Goal: Task Accomplishment & Management: Manage account settings

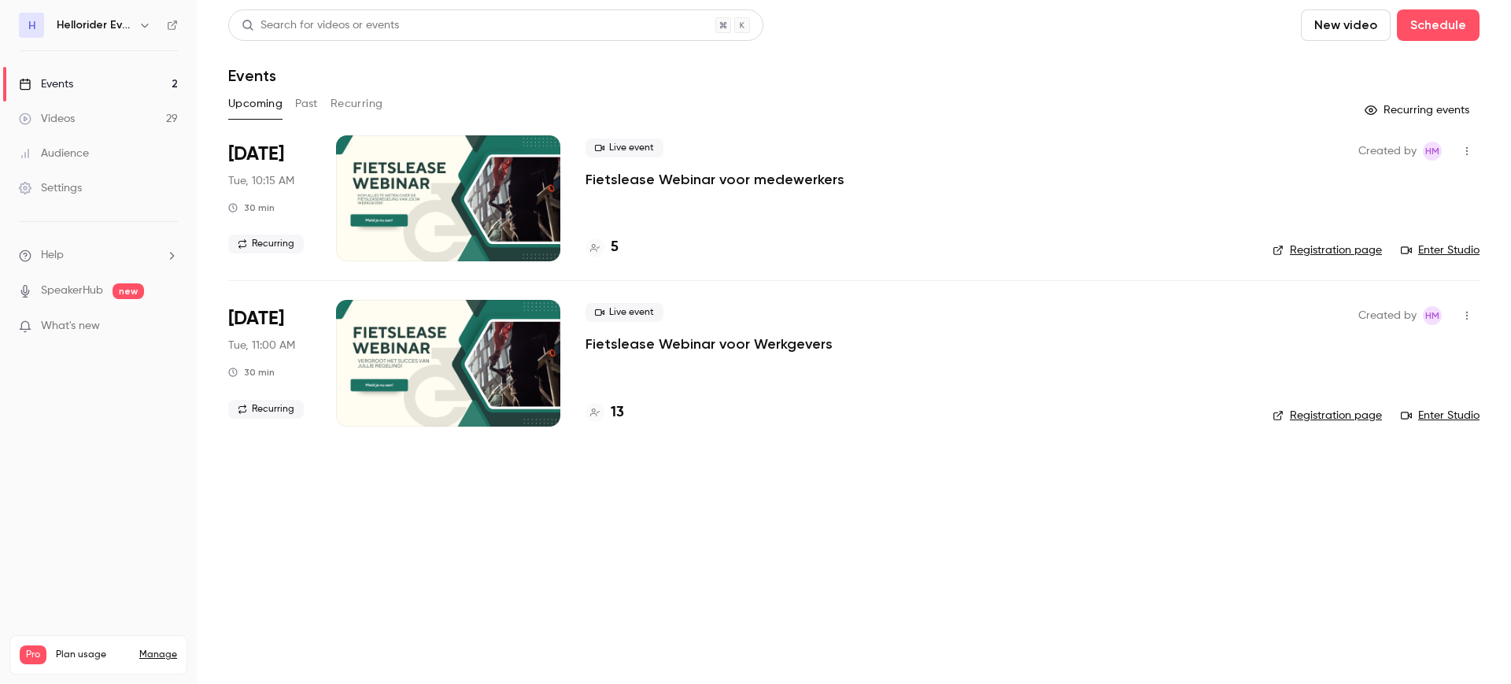
click at [144, 31] on button "button" at bounding box center [144, 25] width 19 height 19
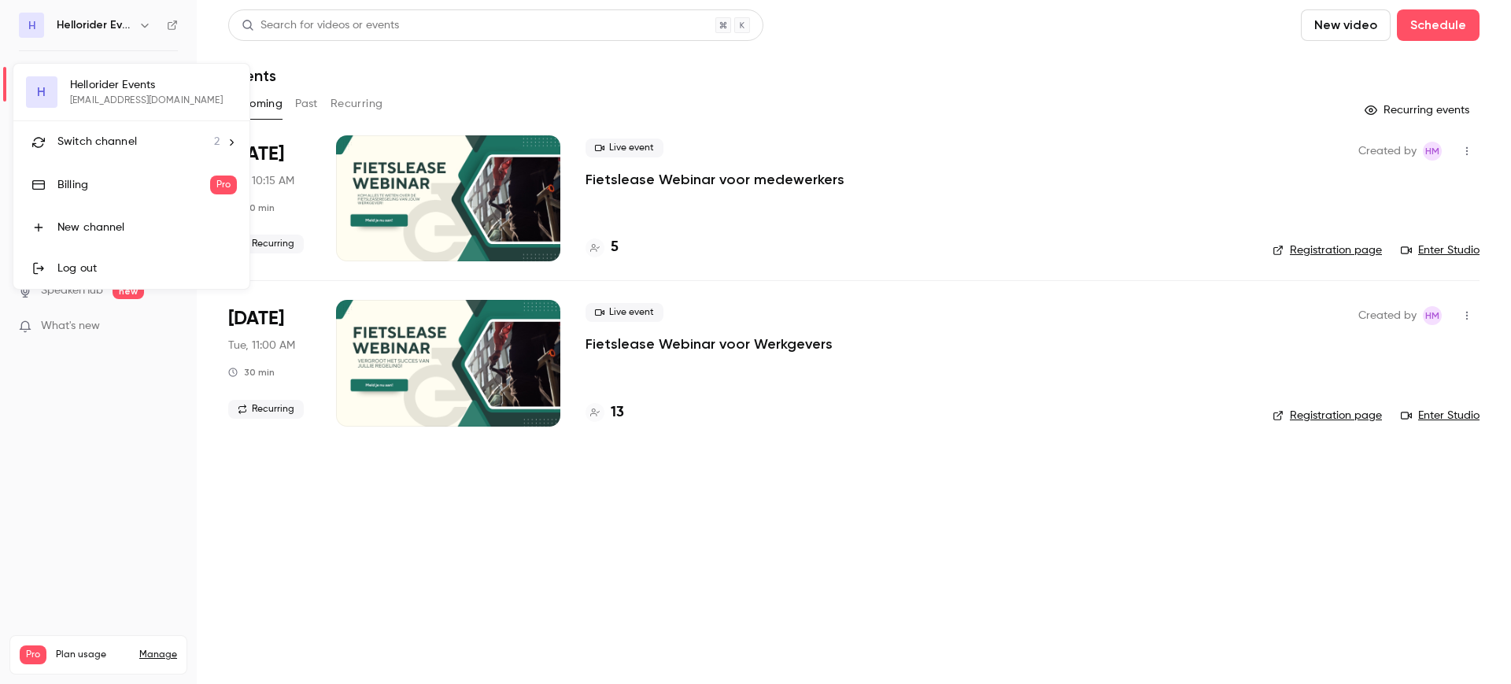
click at [146, 135] on div "Switch channel 2" at bounding box center [138, 142] width 162 height 17
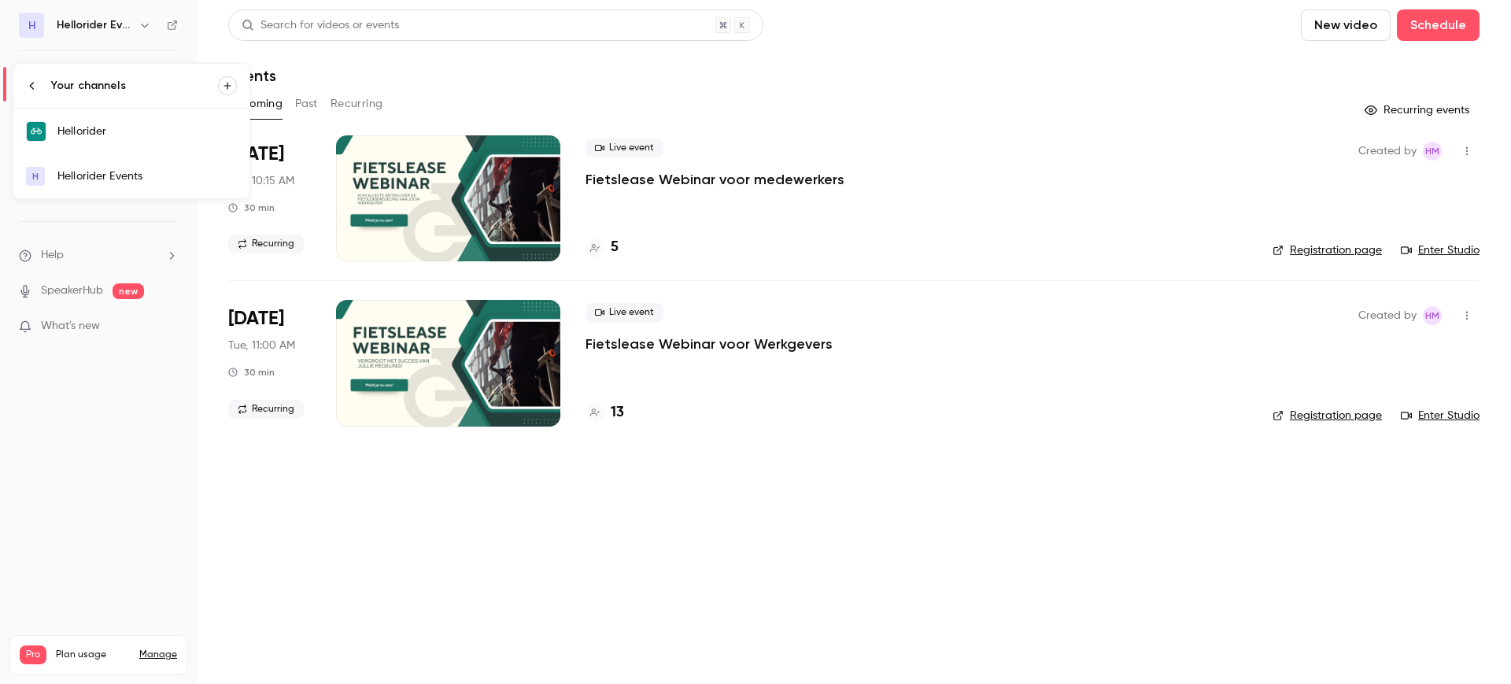
click at [150, 148] on link "Hellorider" at bounding box center [131, 132] width 236 height 46
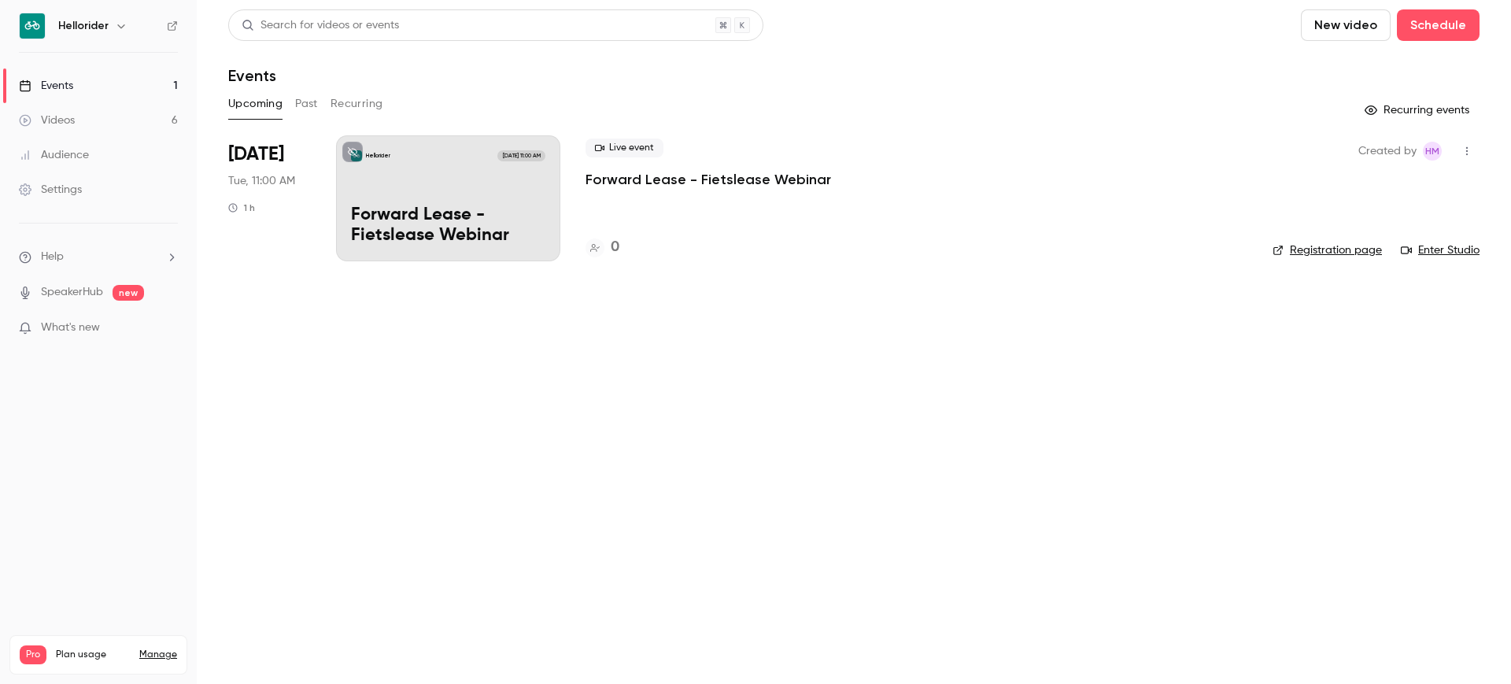
click at [692, 182] on p "Forward Lease - Fietslease Webinar" at bounding box center [709, 179] width 246 height 19
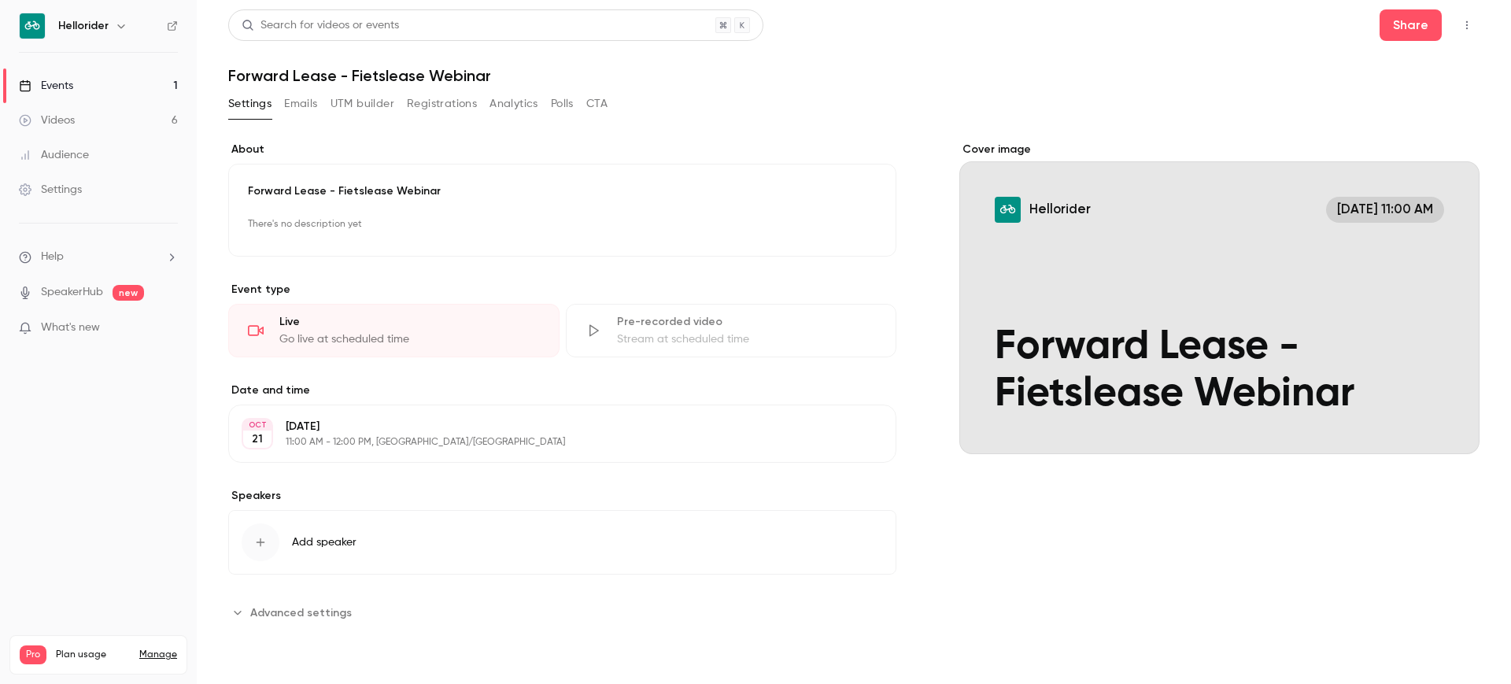
click at [141, 72] on link "Events 1" at bounding box center [98, 85] width 197 height 35
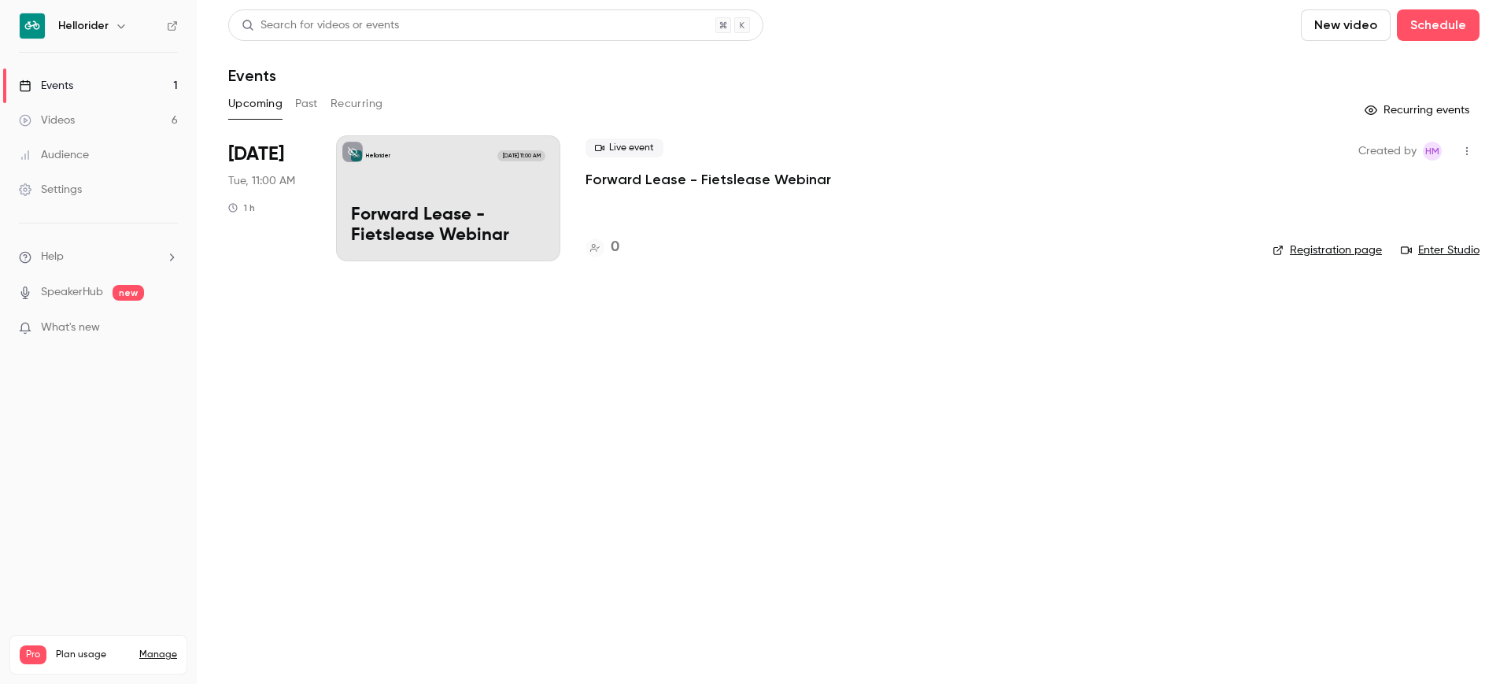
click at [125, 30] on icon "button" at bounding box center [121, 26] width 13 height 13
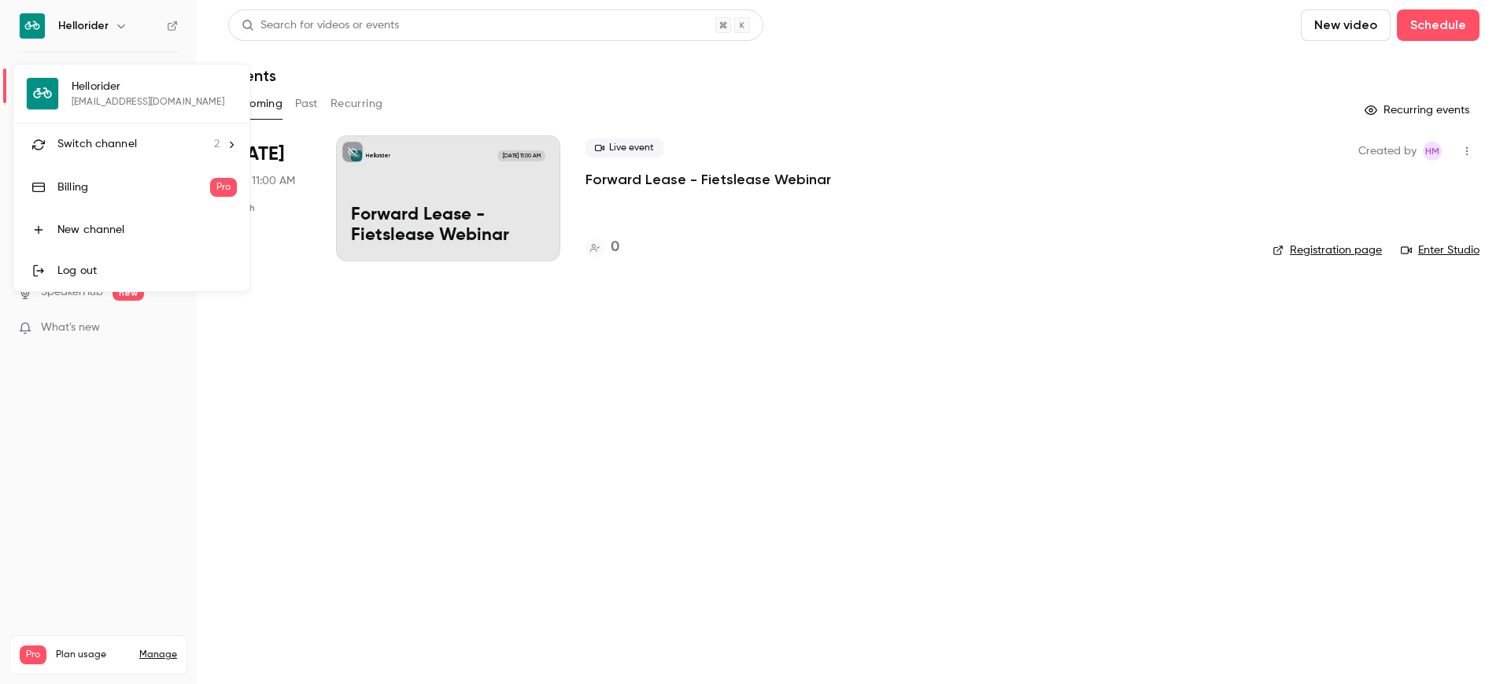
click at [354, 22] on div at bounding box center [755, 342] width 1511 height 684
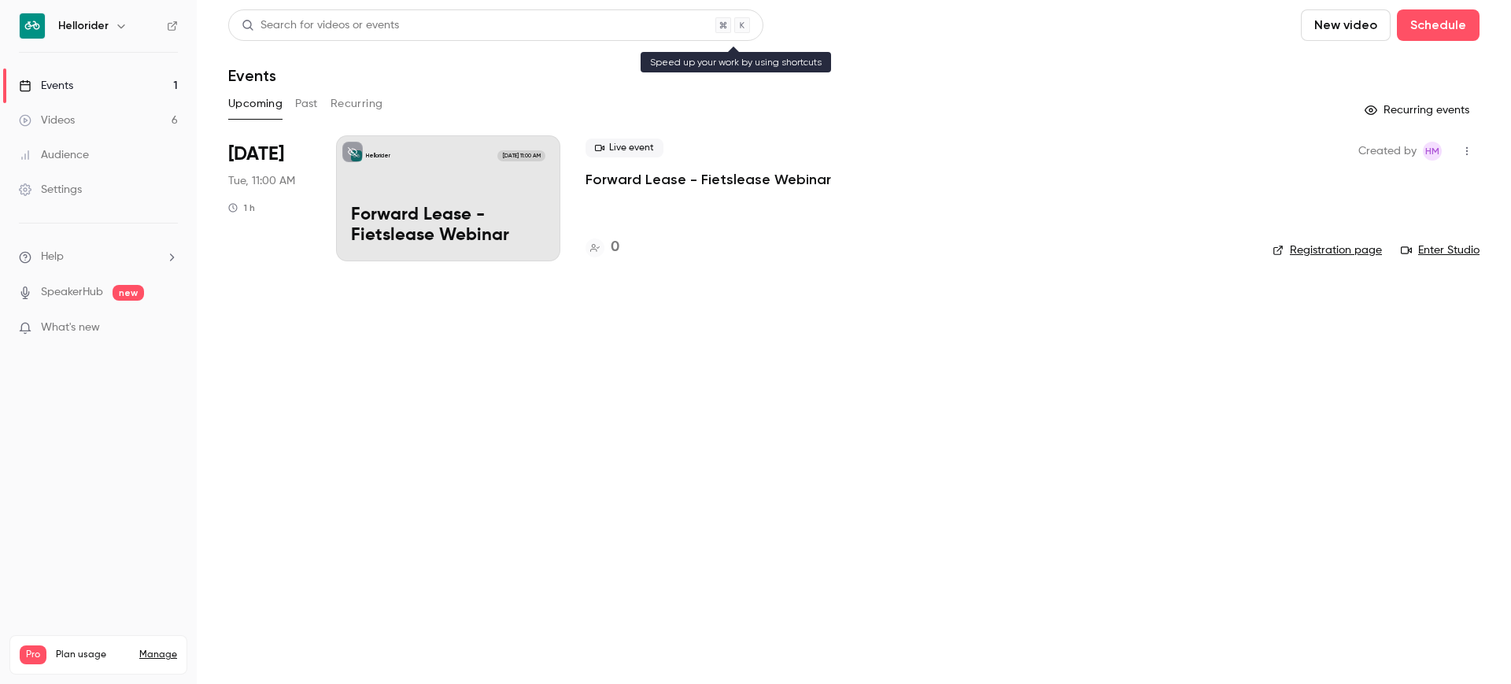
click at [409, 20] on div "Search for videos or events" at bounding box center [495, 24] width 535 height 31
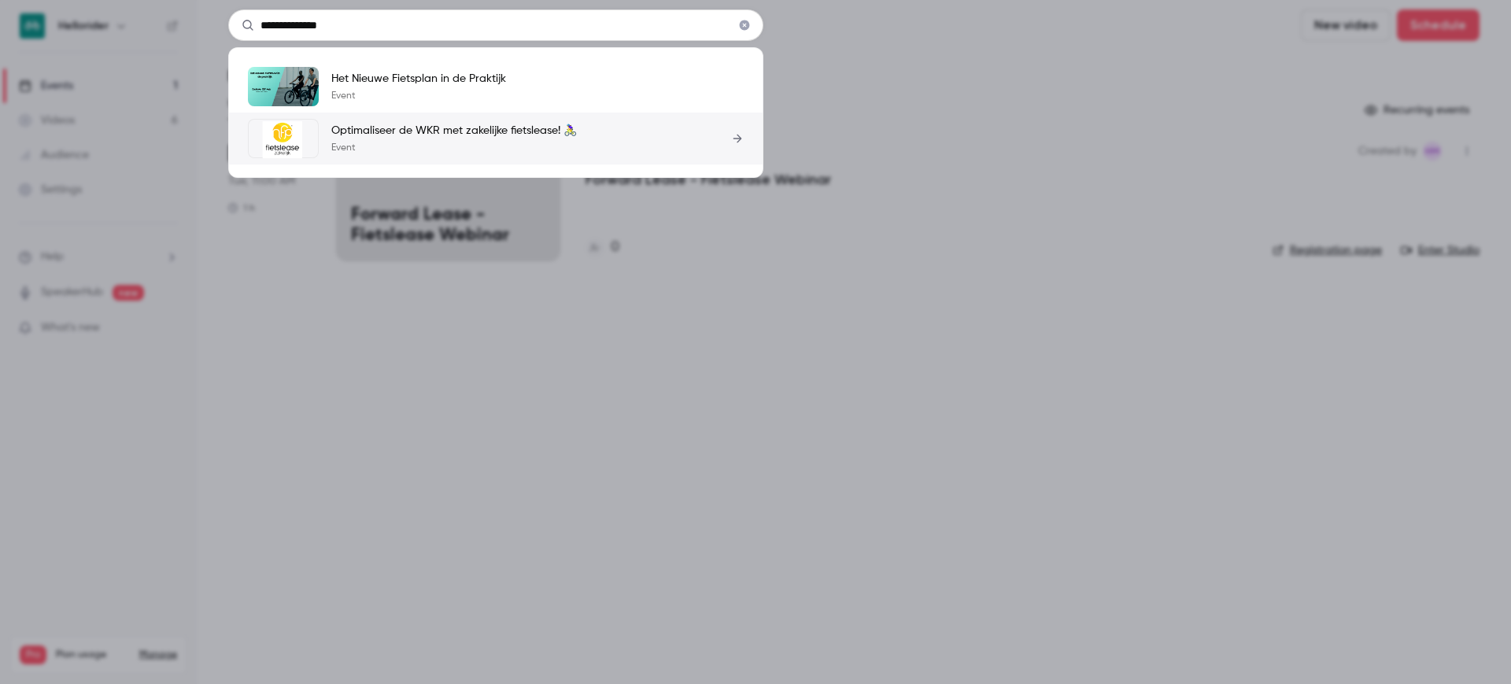
type input "**********"
click at [127, 122] on div "**********" at bounding box center [755, 342] width 1511 height 684
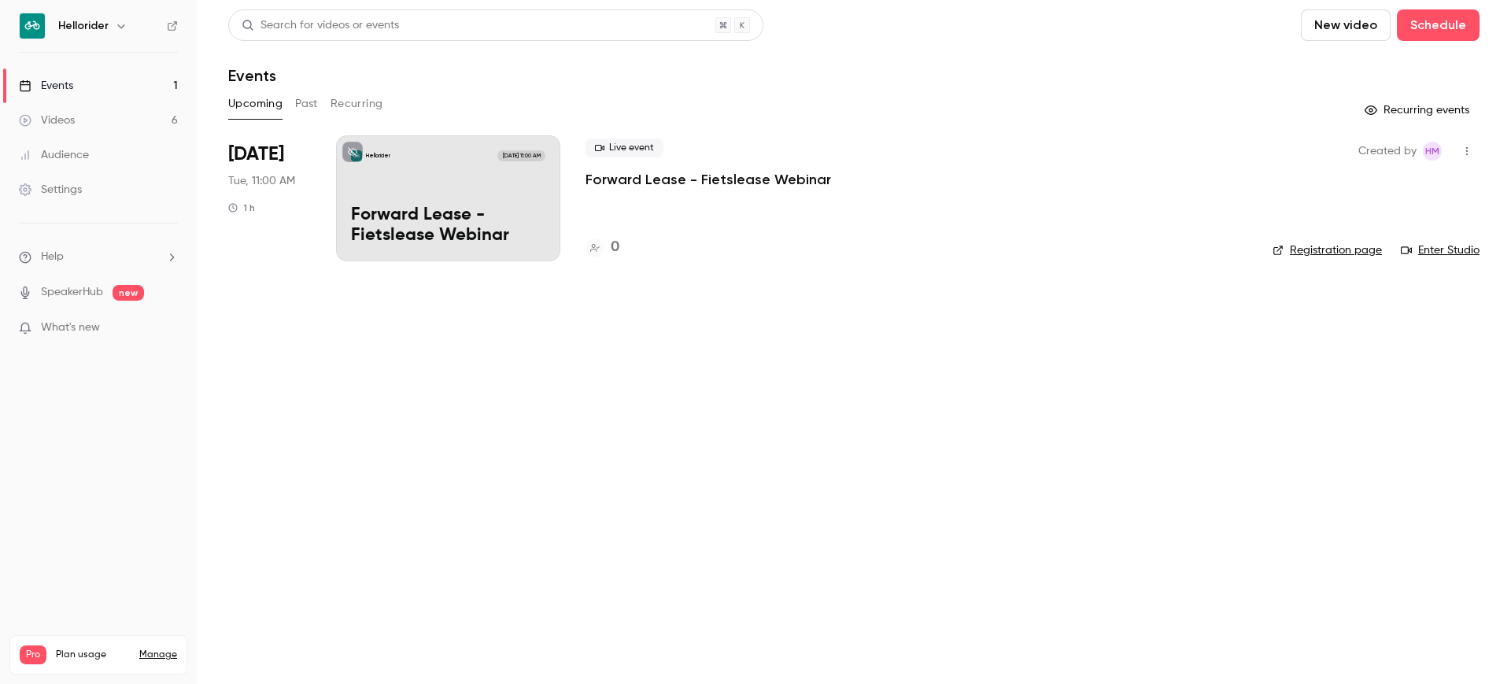
click at [129, 93] on link "Events 1" at bounding box center [98, 85] width 197 height 35
click at [309, 113] on button "Past" at bounding box center [306, 103] width 23 height 25
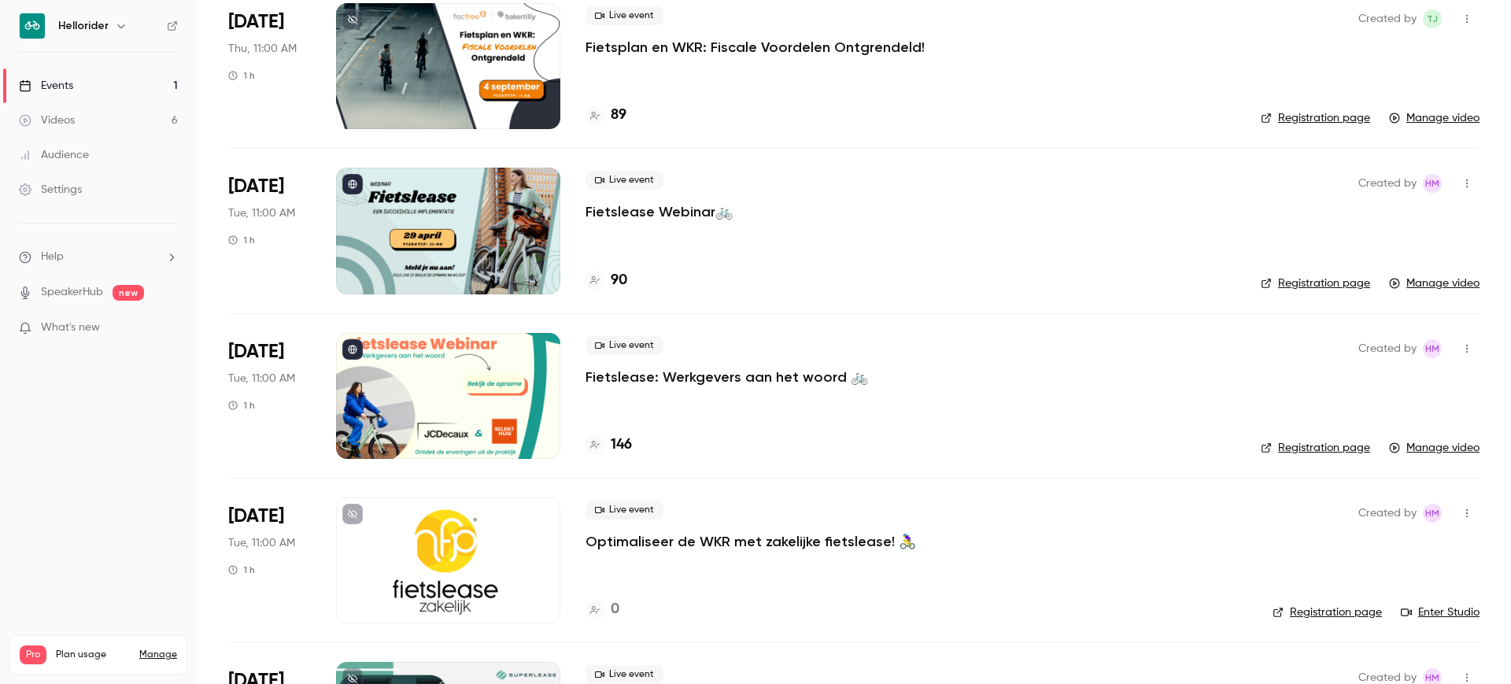
scroll to position [98, 0]
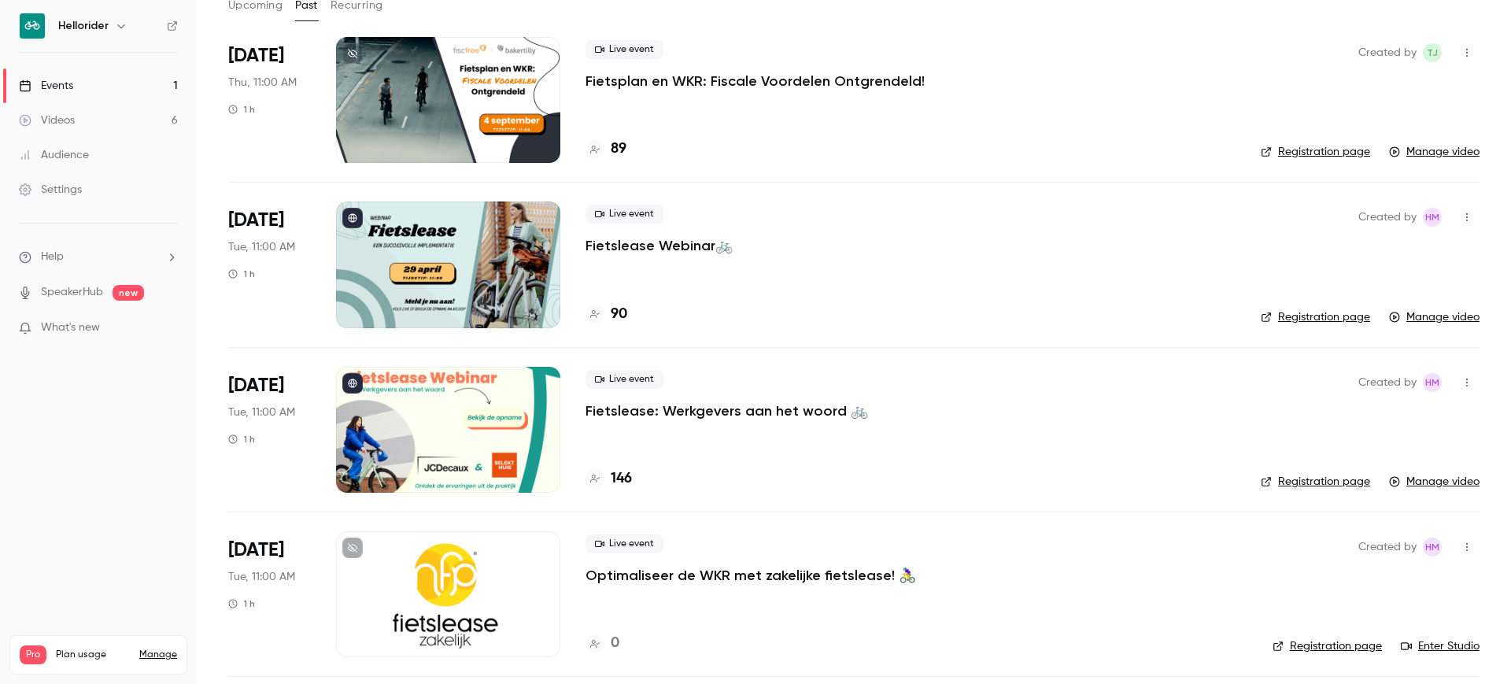
click at [709, 250] on p "Fietslease Webinar🚲" at bounding box center [659, 245] width 147 height 19
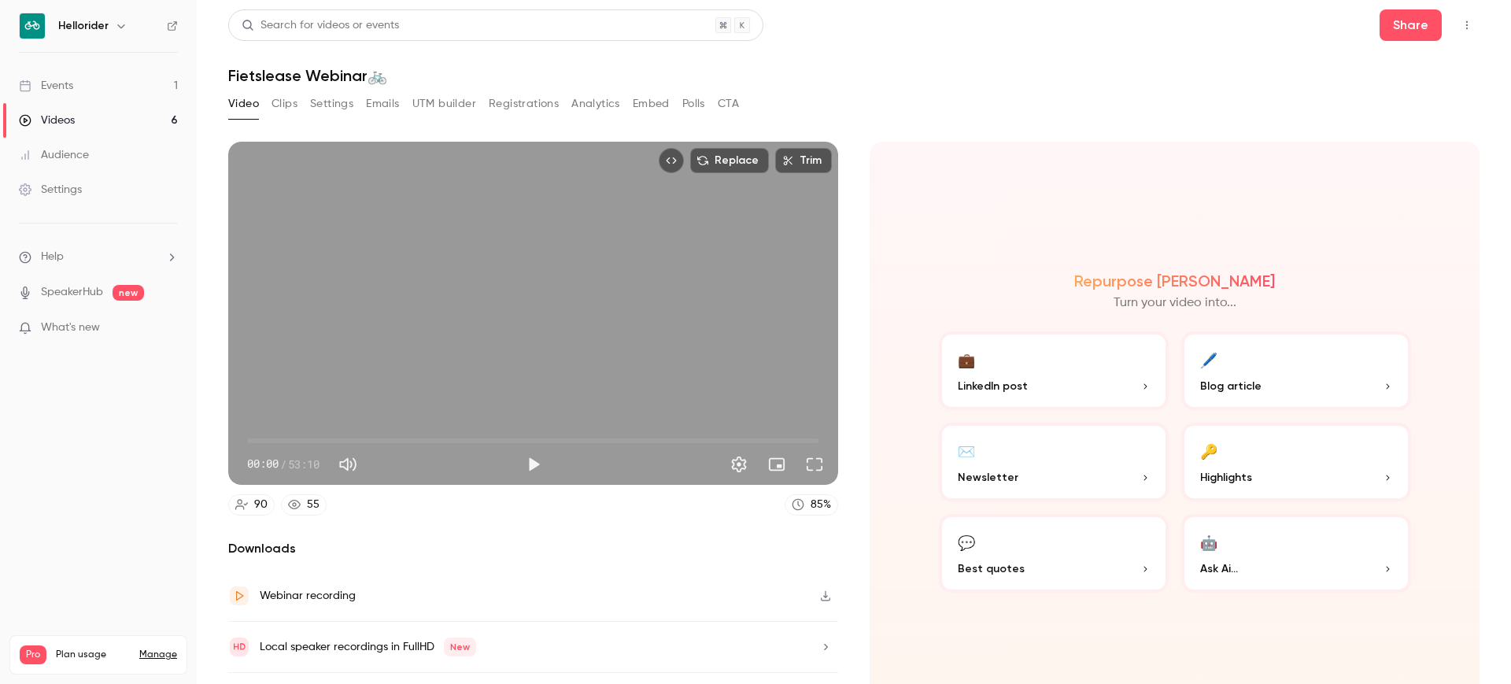
click at [522, 103] on button "Registrations" at bounding box center [524, 103] width 70 height 25
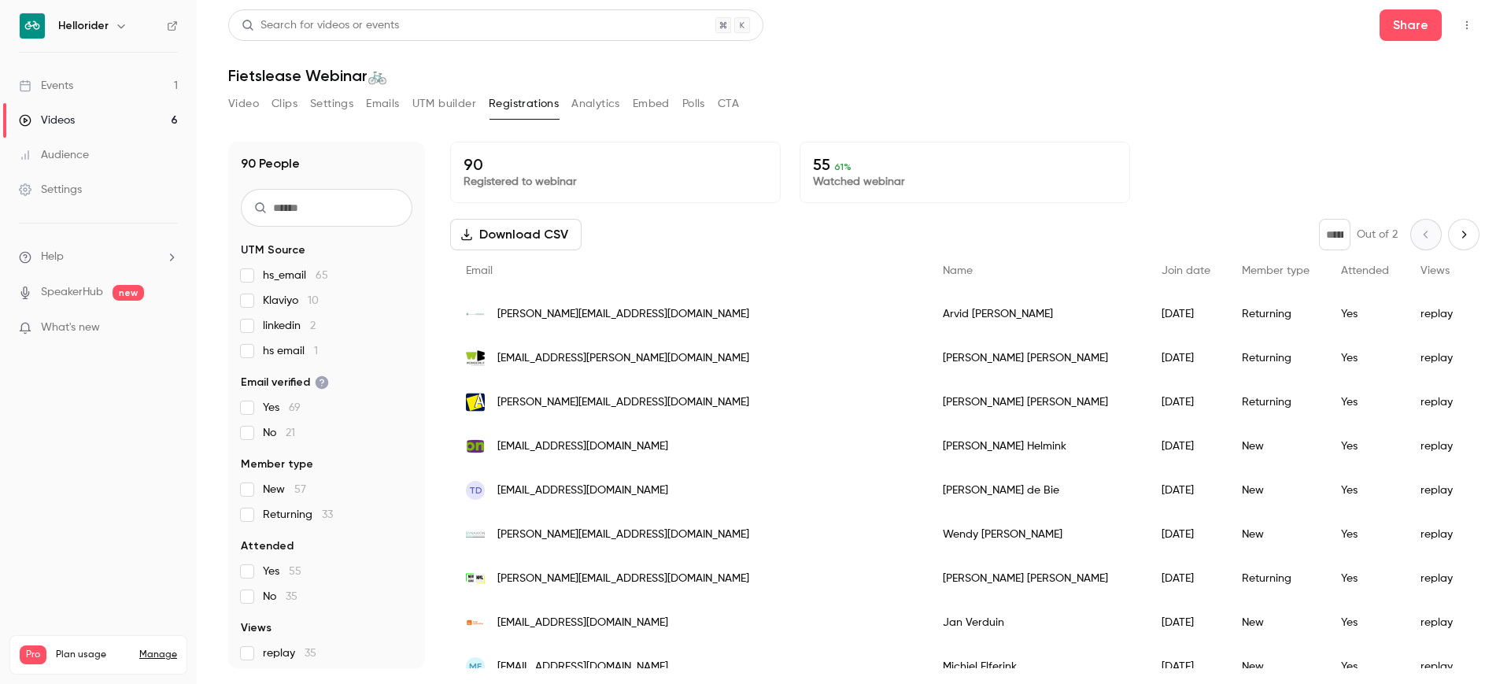
click at [385, 216] on input "text" at bounding box center [327, 208] width 172 height 38
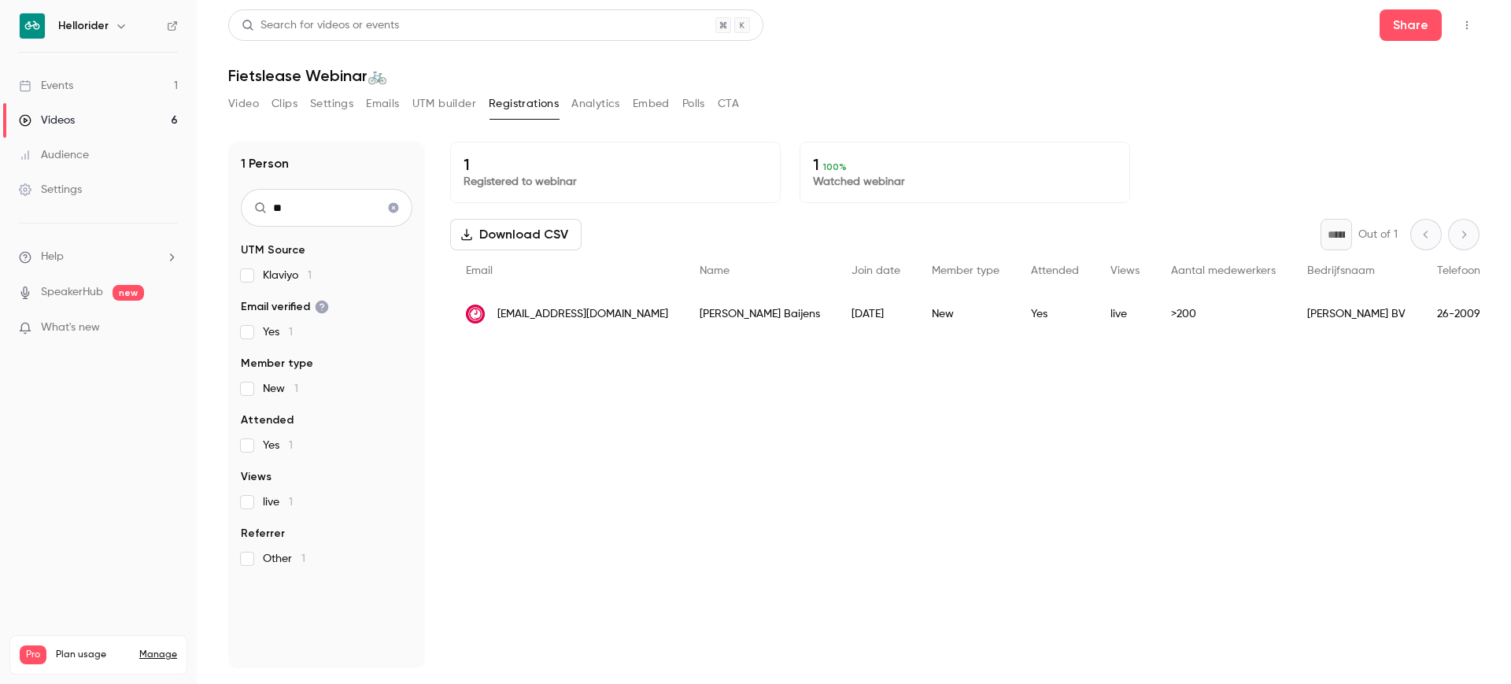
type input "*"
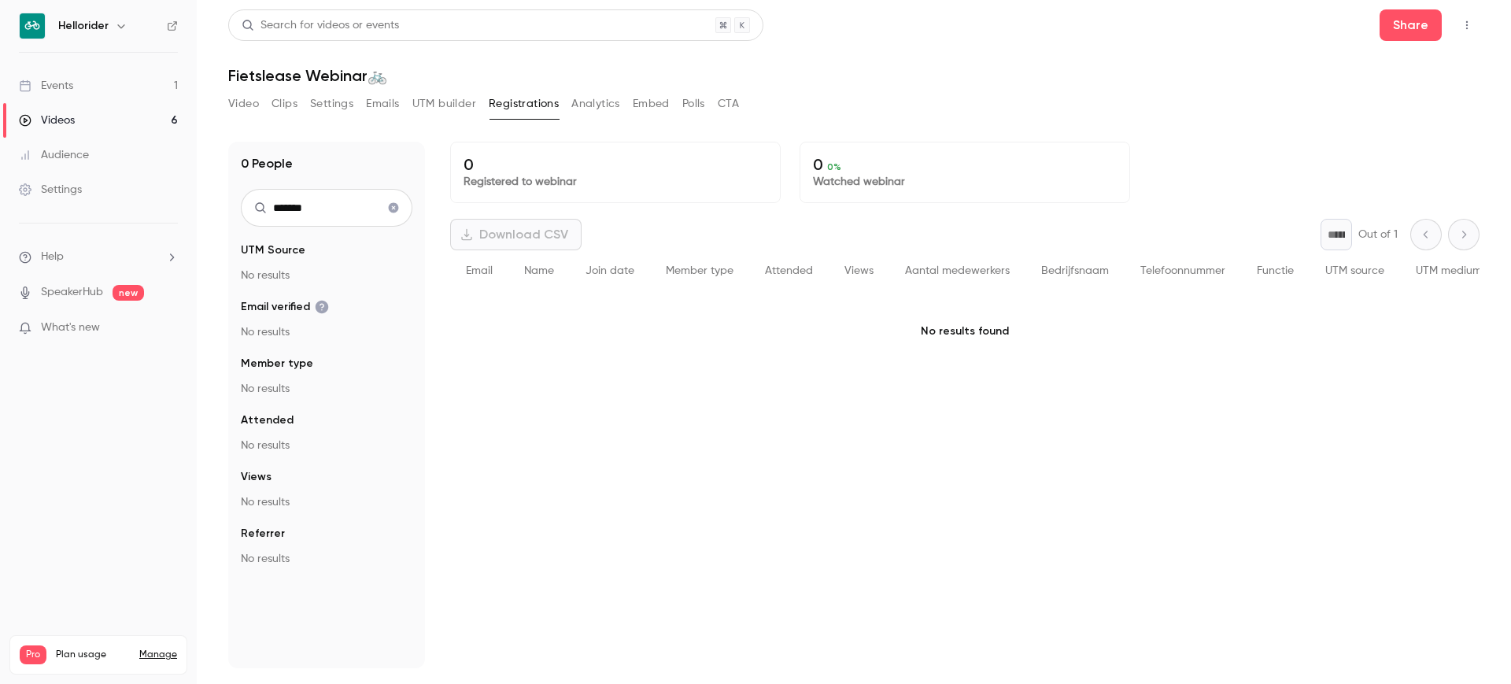
click at [306, 206] on input "*******" at bounding box center [327, 208] width 172 height 38
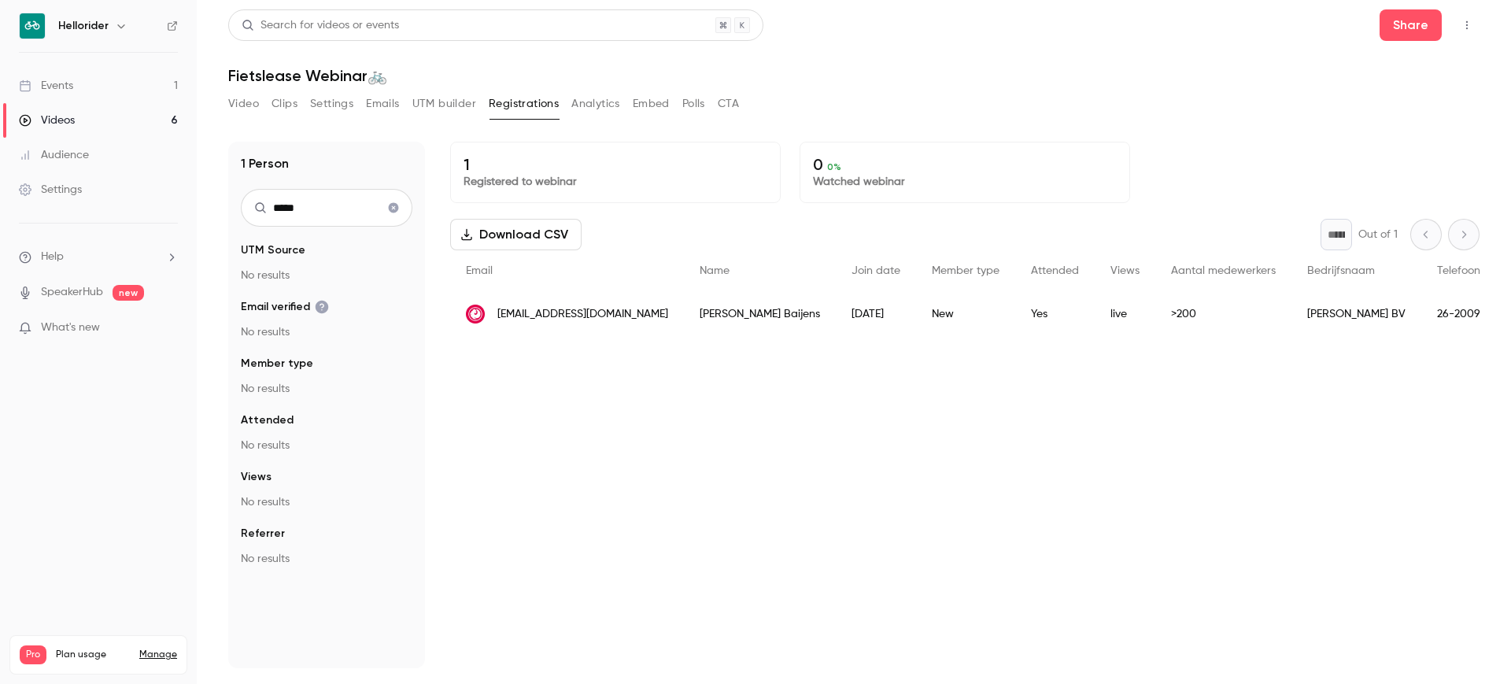
type input "******"
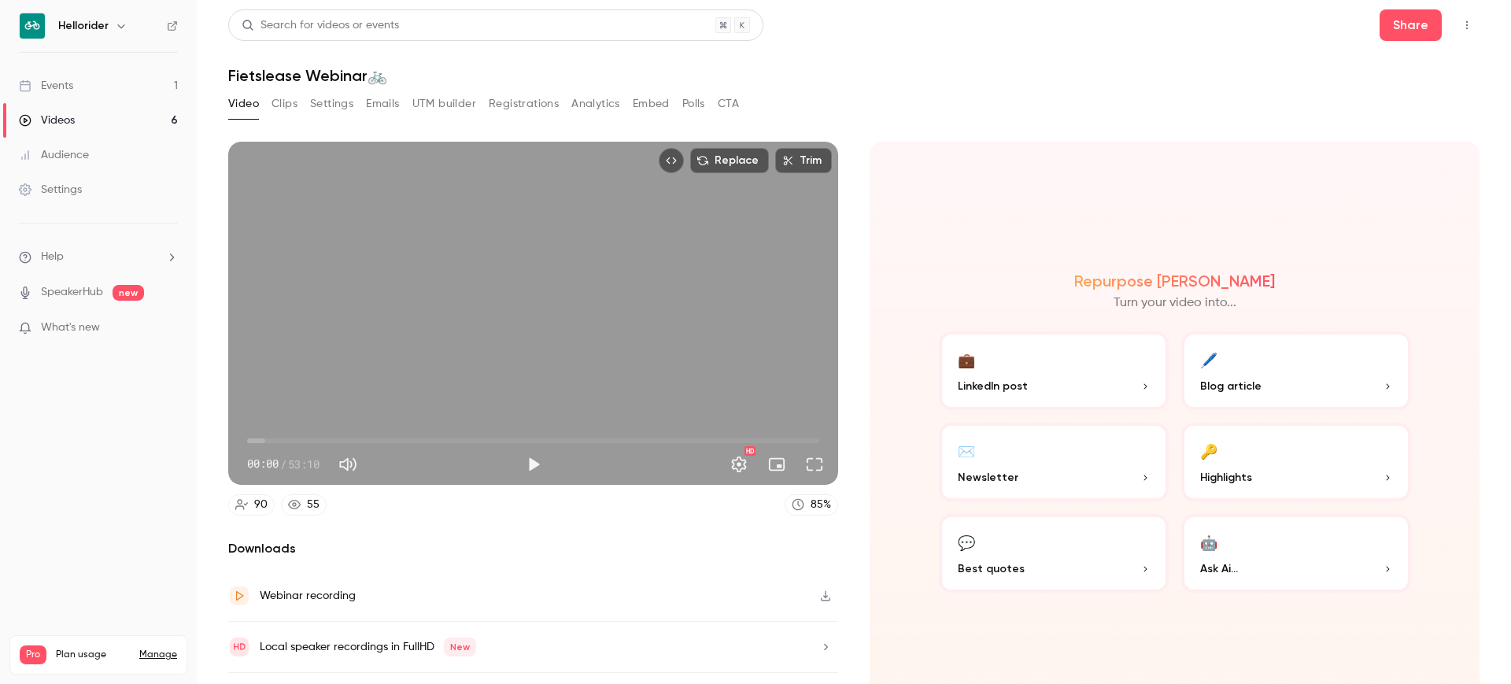
click at [110, 128] on link "Videos 6" at bounding box center [98, 120] width 197 height 35
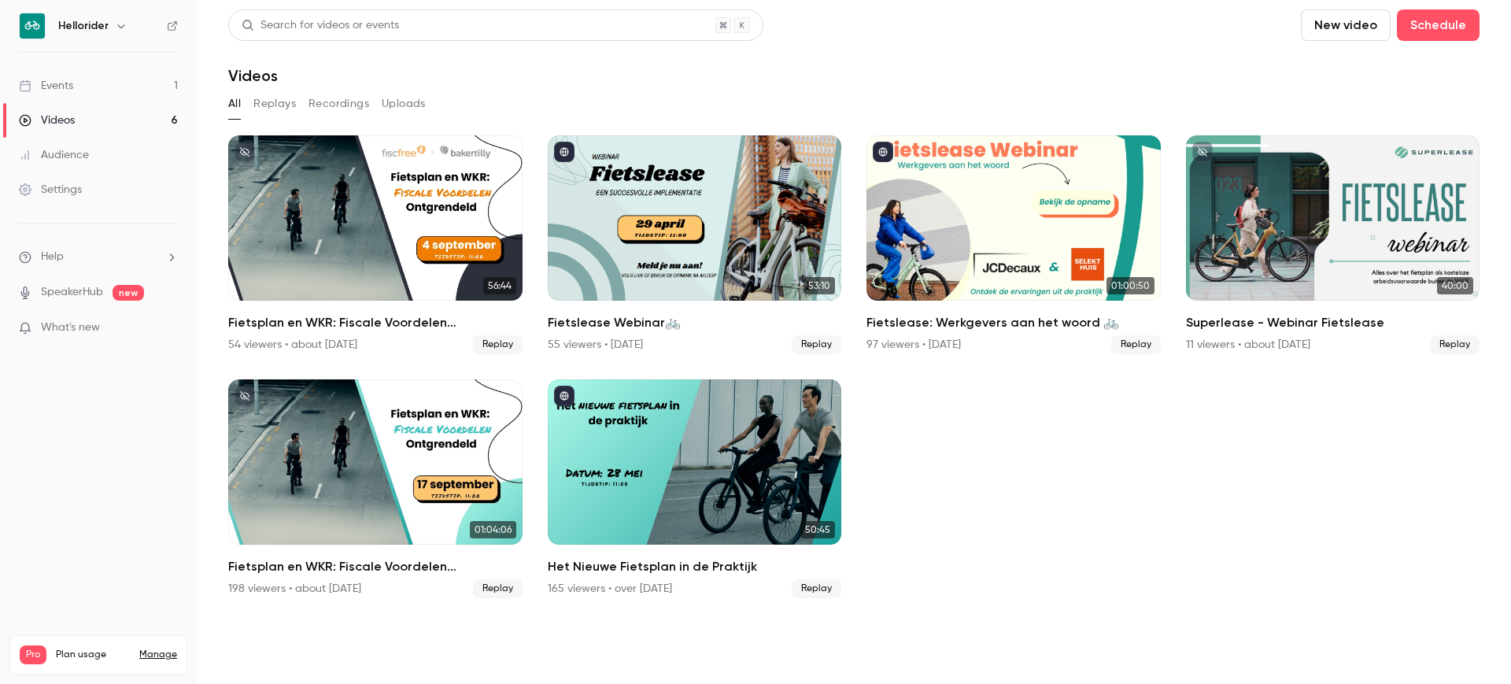
click at [109, 82] on link "Events 1" at bounding box center [98, 85] width 197 height 35
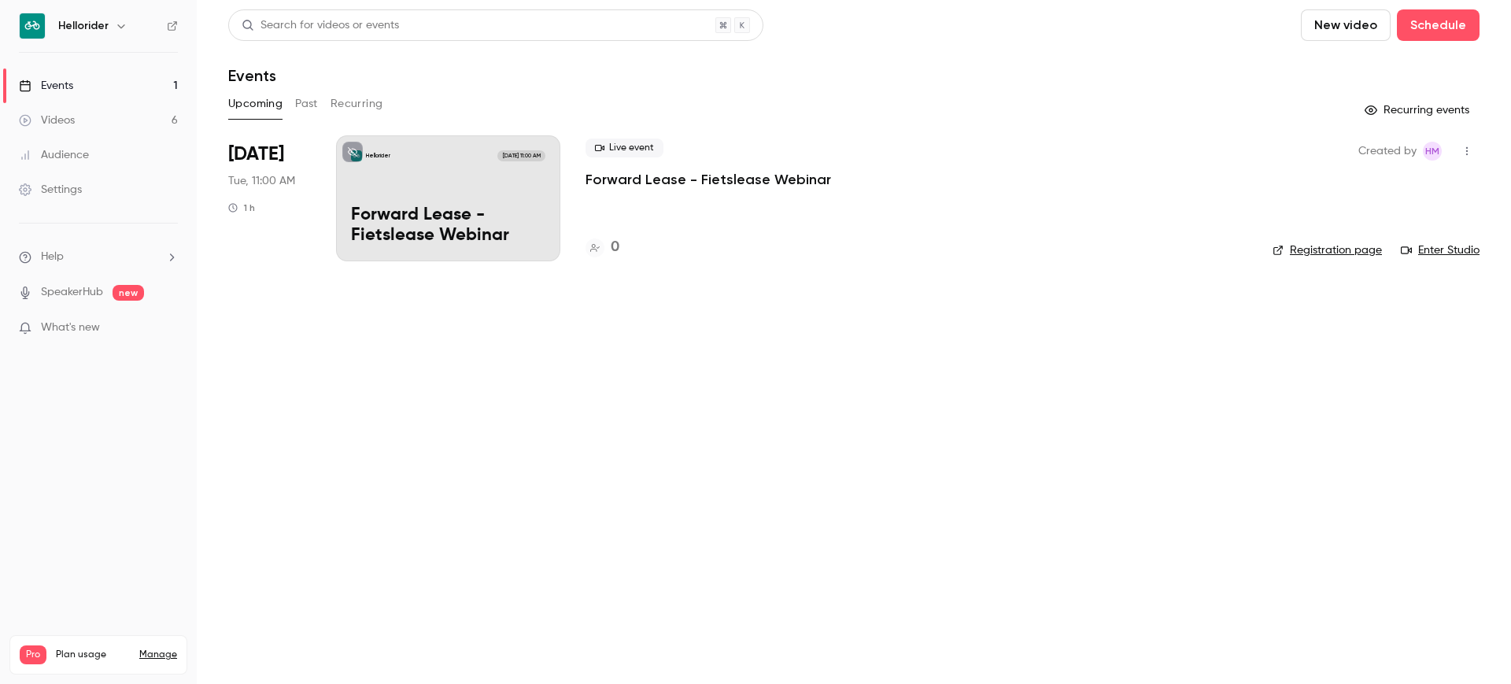
click at [298, 105] on button "Past" at bounding box center [306, 103] width 23 height 25
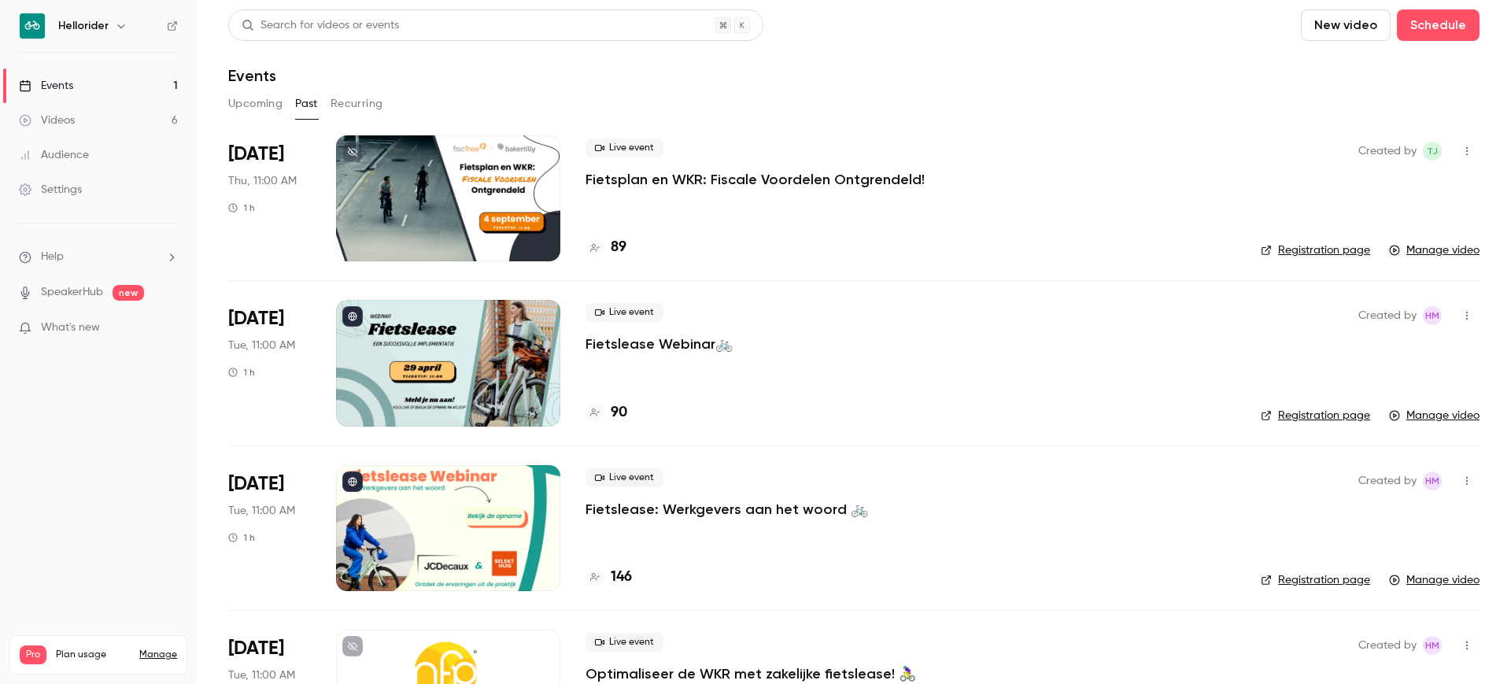
click at [688, 347] on p "Fietslease Webinar🚲" at bounding box center [659, 344] width 147 height 19
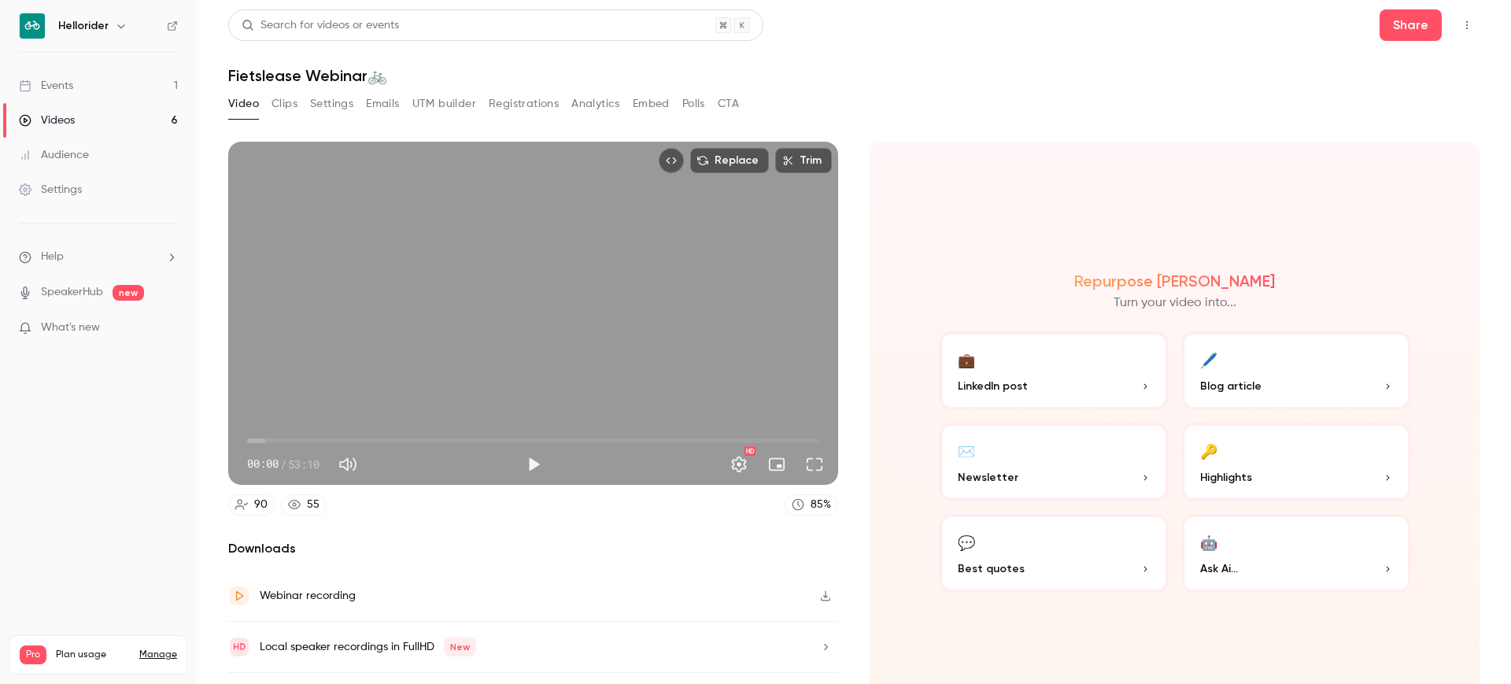
click at [523, 113] on button "Registrations" at bounding box center [524, 103] width 70 height 25
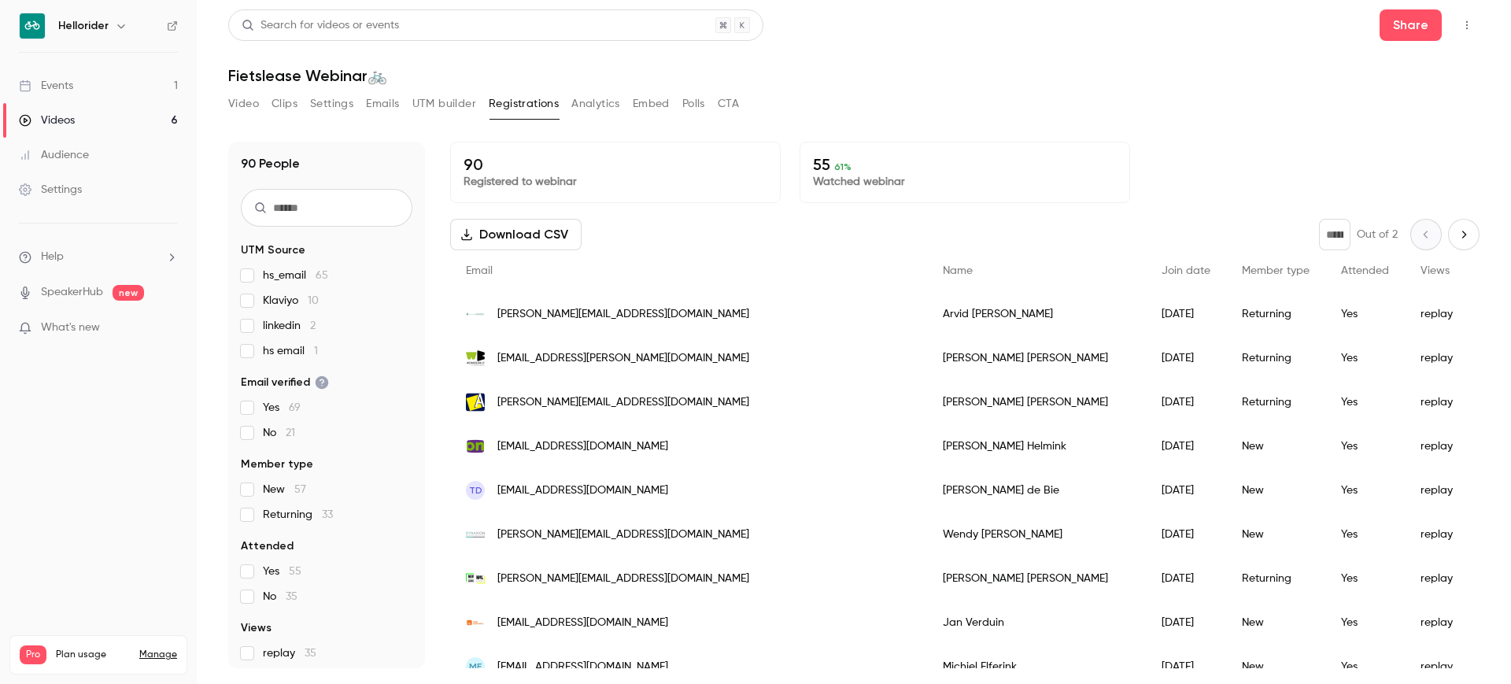
click at [363, 219] on input "text" at bounding box center [327, 208] width 172 height 38
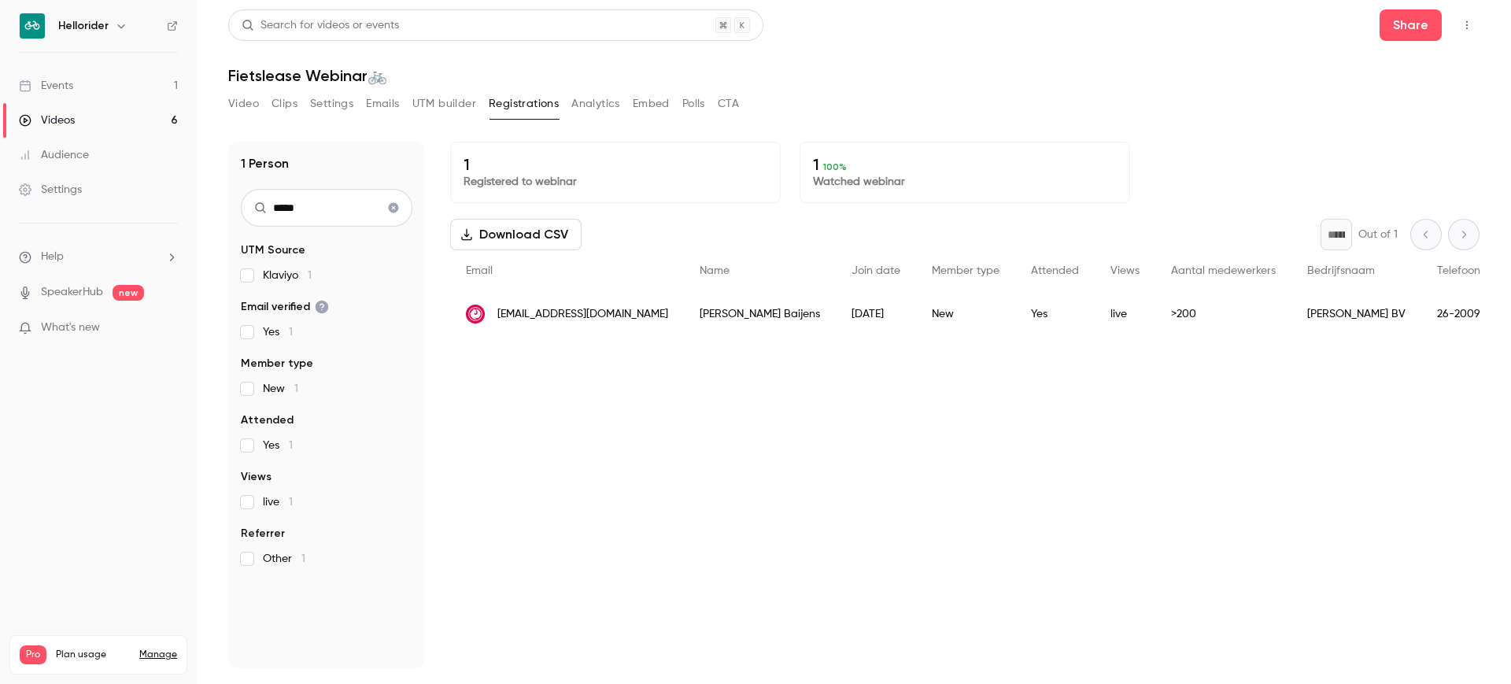
type input "*****"
click at [836, 310] on div "[DATE]" at bounding box center [876, 314] width 80 height 44
